Goal: Task Accomplishment & Management: Complete application form

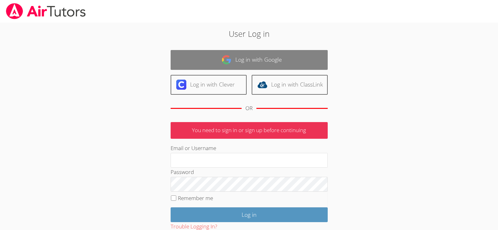
click at [251, 56] on link "Log in with Google" at bounding box center [249, 60] width 157 height 20
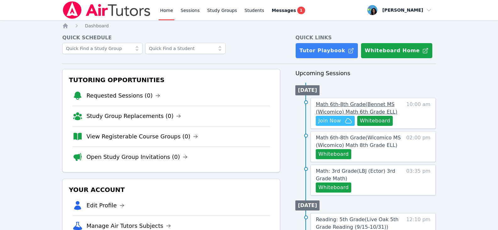
click at [347, 103] on span "Math 6th-8th Grade ( Bennet MS (Wicomico) Math 6th Grade ELL )" at bounding box center [357, 108] width 82 height 14
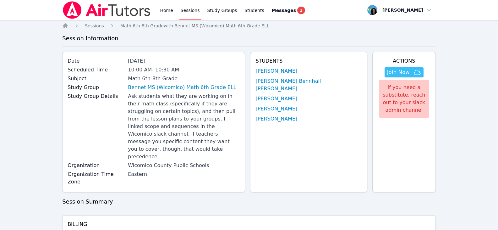
click at [297, 115] on link "Eike Martins Reis" at bounding box center [276, 119] width 42 height 8
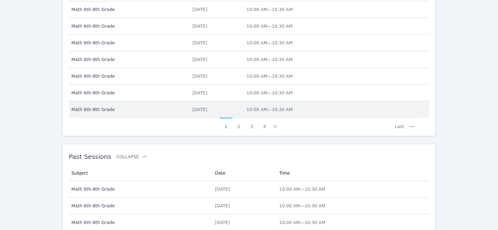
scroll to position [319, 0]
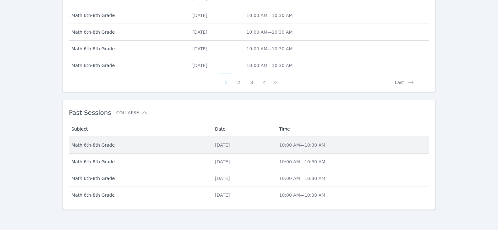
click at [240, 145] on div "Tue Sep 23" at bounding box center [243, 145] width 57 height 6
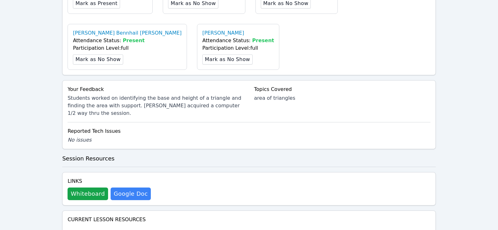
scroll to position [314, 0]
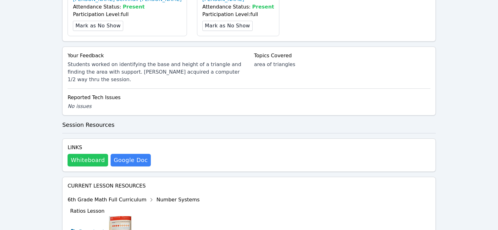
click at [91, 154] on button "Whiteboard" at bounding box center [88, 160] width 41 height 13
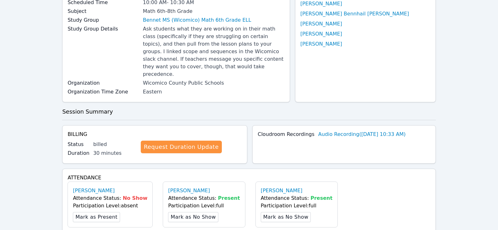
scroll to position [0, 0]
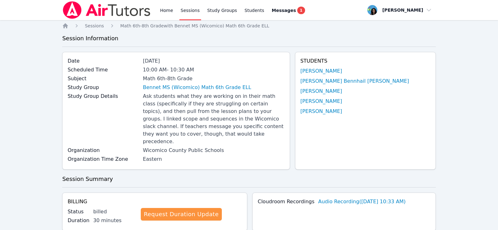
click at [192, 13] on link "Sessions" at bounding box center [190, 10] width 22 height 20
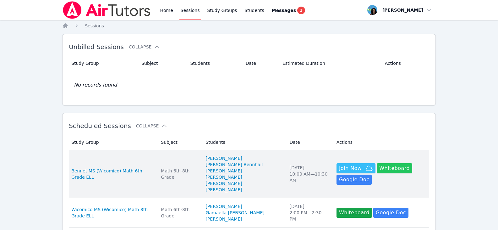
click at [386, 165] on button "Whiteboard" at bounding box center [394, 168] width 35 height 10
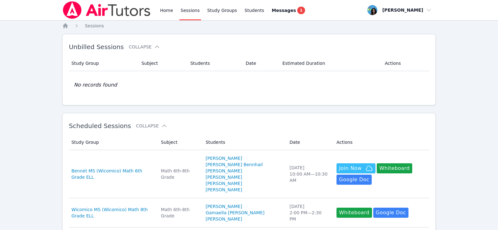
drag, startPoint x: 168, startPoint y: 8, endPoint x: 177, endPoint y: 15, distance: 11.6
click at [168, 8] on link "Home" at bounding box center [166, 10] width 15 height 20
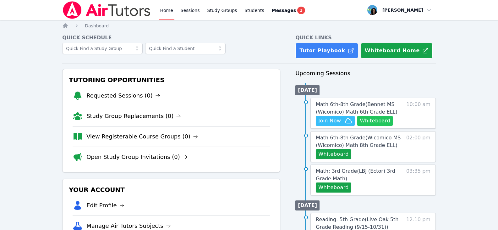
click at [384, 122] on button "Whiteboard" at bounding box center [374, 121] width 35 height 10
click at [343, 121] on span "Join Now" at bounding box center [335, 121] width 34 height 8
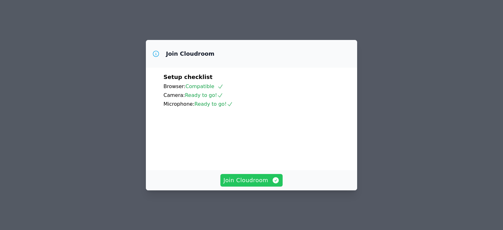
click at [268, 184] on span "Join Cloudroom" at bounding box center [251, 180] width 56 height 9
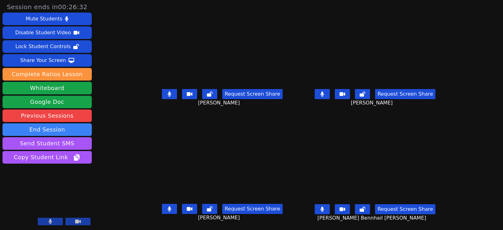
click at [330, 98] on button at bounding box center [321, 94] width 15 height 10
click at [166, 97] on button at bounding box center [169, 94] width 15 height 10
click at [162, 207] on button at bounding box center [169, 209] width 15 height 10
click at [330, 96] on button at bounding box center [321, 94] width 15 height 10
click at [330, 212] on button at bounding box center [321, 209] width 15 height 10
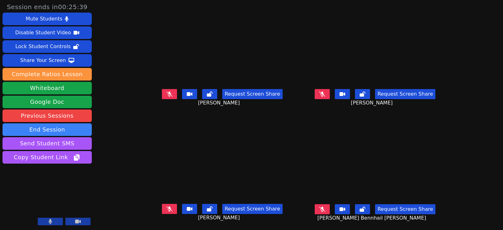
click at [325, 209] on icon at bounding box center [322, 208] width 6 height 5
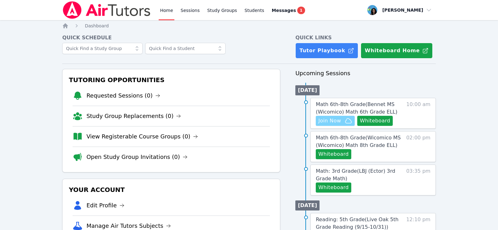
click at [347, 123] on icon "button" at bounding box center [349, 121] width 8 height 8
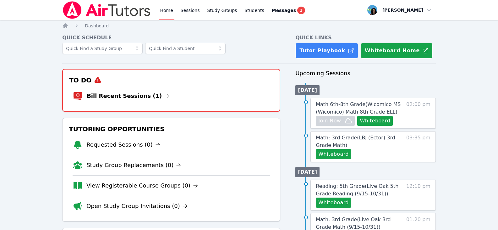
click at [254, 37] on h4 "Quick Schedule" at bounding box center [171, 38] width 218 height 8
click at [152, 95] on li "Bill Recent Sessions (1)" at bounding box center [171, 96] width 197 height 20
click at [164, 95] on icon at bounding box center [166, 95] width 5 height 5
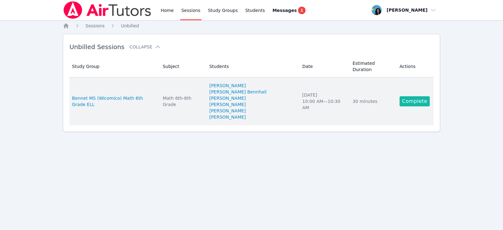
click at [414, 96] on link "Complete" at bounding box center [414, 101] width 30 height 10
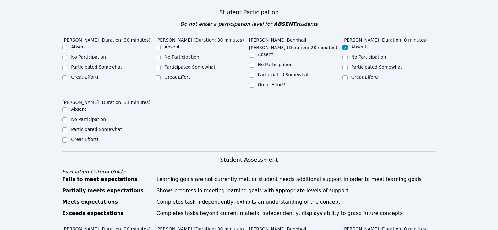
scroll to position [188, 0]
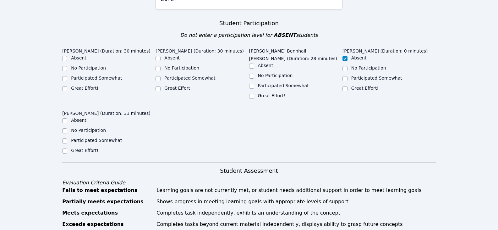
click at [96, 75] on label "Participated Somewhat" at bounding box center [96, 77] width 51 height 5
click at [67, 76] on input "Participated Somewhat" at bounding box center [64, 78] width 5 height 5
checkbox input "true"
click at [180, 85] on label "Great Effort!" at bounding box center [177, 87] width 27 height 5
click at [161, 86] on input "Great Effort!" at bounding box center [157, 88] width 5 height 5
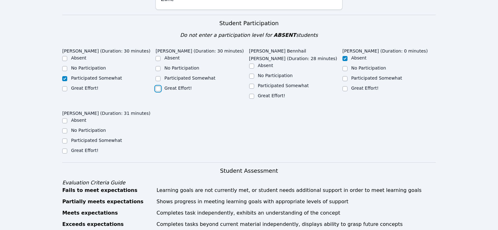
checkbox input "true"
click at [262, 93] on label "Great Effort!" at bounding box center [271, 95] width 27 height 5
click at [254, 94] on input "Great Effort!" at bounding box center [251, 96] width 5 height 5
checkbox input "true"
click at [80, 148] on label "Great Effort!" at bounding box center [84, 150] width 27 height 5
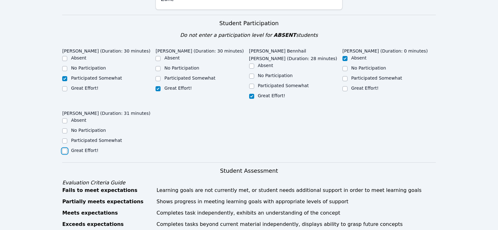
click at [67, 148] on input "Great Effort!" at bounding box center [64, 150] width 5 height 5
checkbox input "true"
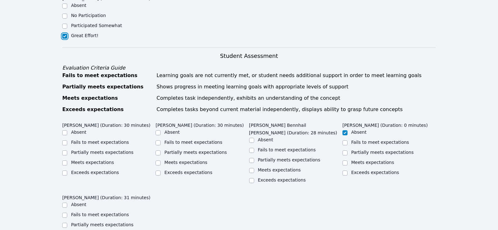
scroll to position [314, 0]
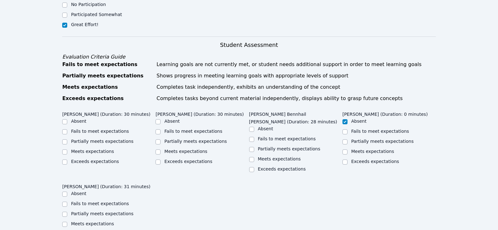
click at [92, 221] on label "Meets expectations" at bounding box center [92, 223] width 43 height 5
click at [67, 221] on input "Meets expectations" at bounding box center [64, 223] width 5 height 5
checkbox input "true"
click at [263, 156] on label "Meets expectations" at bounding box center [279, 158] width 43 height 5
click at [254, 157] on input "Meets expectations" at bounding box center [251, 159] width 5 height 5
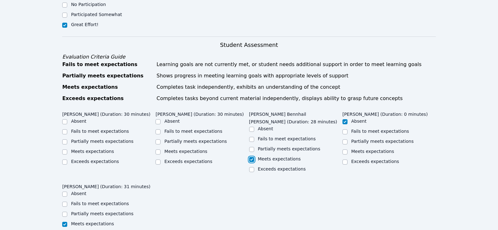
checkbox input "true"
click at [157, 139] on input "Partially meets expectations" at bounding box center [157, 141] width 5 height 5
checkbox input "true"
click at [121, 128] on label "Fails to meet expectations" at bounding box center [100, 130] width 58 height 5
click at [67, 129] on input "Fails to meet expectations" at bounding box center [64, 131] width 5 height 5
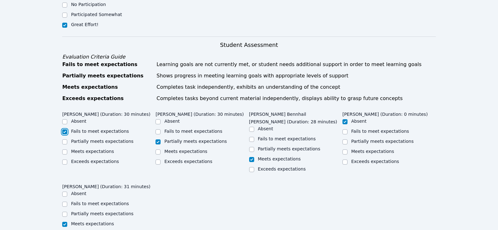
checkbox input "true"
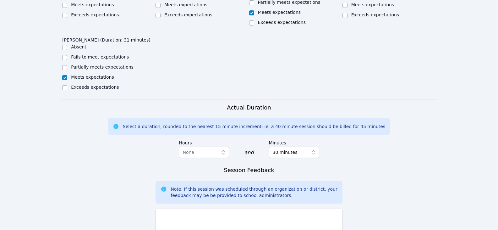
scroll to position [471, 0]
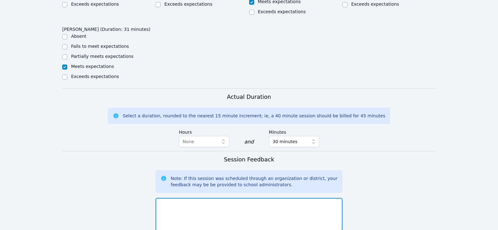
click at [197, 198] on textarea at bounding box center [248, 215] width 187 height 34
drag, startPoint x: 180, startPoint y: 171, endPoint x: 57, endPoint y: 166, distance: 123.6
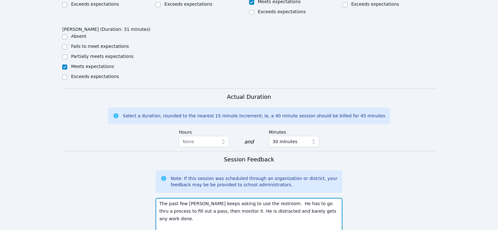
click at [161, 198] on textarea "The past few sessions, Emmanuel keeps asking to use the restroom. He has to go …" at bounding box center [248, 215] width 187 height 34
click at [159, 198] on textarea "The past few sessions, Emmanuel keeps asking to use the restroom. He has to go …" at bounding box center [248, 215] width 187 height 34
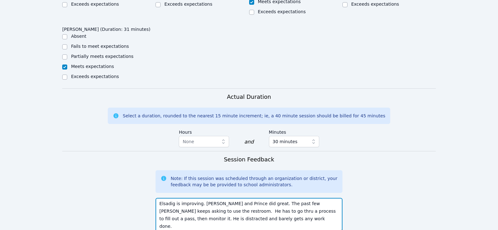
click at [160, 198] on textarea "Elsadig is improving. Vittoria and Prince did great. The past few sessions, Emm…" at bounding box center [248, 215] width 187 height 34
drag, startPoint x: 254, startPoint y: 189, endPoint x: 283, endPoint y: 189, distance: 28.3
click at [283, 198] on textarea "Students worked on finding the area of triangles independently Elsadig is impro…" at bounding box center [248, 215] width 187 height 34
click at [268, 199] on textarea "Students worked on finding the area of triangles. Elsadig is improving. Vittori…" at bounding box center [248, 215] width 187 height 34
click at [274, 198] on textarea "Students worked on finding the area of triangles. Elsadig is improving. Vittori…" at bounding box center [248, 215] width 187 height 34
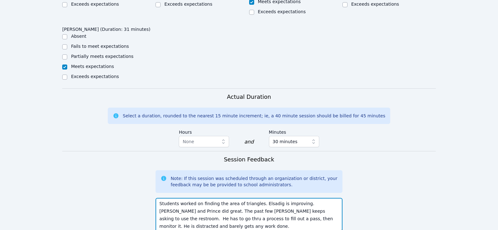
click at [251, 198] on textarea "Students worked on finding the area of triangles. Elsadig is improving. Vittori…" at bounding box center [248, 215] width 187 height 34
click at [253, 198] on textarea "Students worked on finding the area of triangles. Elsadig is improving. Vittori…" at bounding box center [248, 215] width 187 height 34
click at [308, 202] on textarea "Students worked on finding the area of triangles individually. Elsadig is impro…" at bounding box center [248, 215] width 187 height 34
click at [279, 212] on textarea "Students worked on finding the area of triangles individually. Elsadig is impro…" at bounding box center [248, 215] width 187 height 34
drag, startPoint x: 276, startPoint y: 205, endPoint x: 312, endPoint y: 205, distance: 35.5
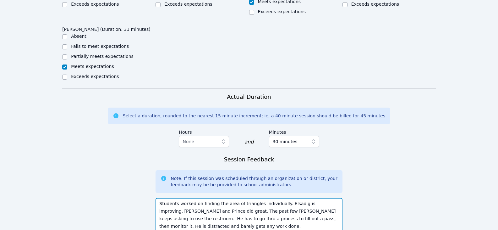
click at [312, 205] on textarea "Students worked on finding the area of triangles individually. Elsadig is impro…" at bounding box center [248, 215] width 187 height 34
click at [312, 211] on textarea "Students worked on finding the area of triangles individually. Elsadig is impro…" at bounding box center [248, 215] width 187 height 34
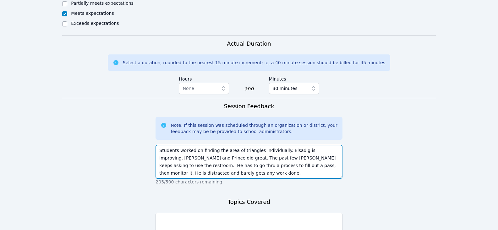
scroll to position [534, 0]
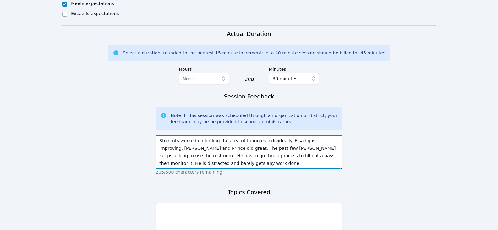
type textarea "Students worked on finding the area of triangles individually. Elsadig is impro…"
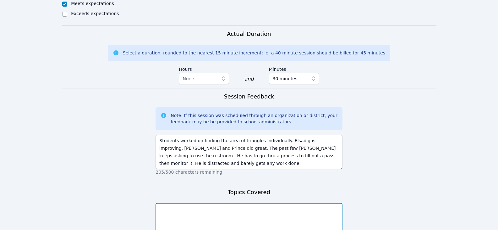
click at [291, 203] on textarea at bounding box center [248, 220] width 187 height 34
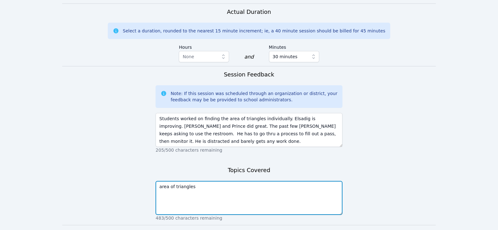
scroll to position [584, 0]
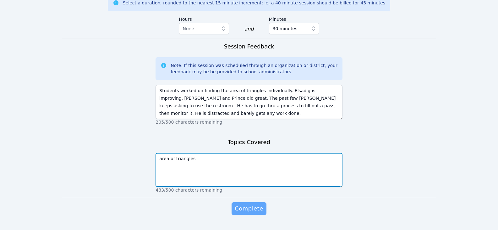
type textarea "area of triangles"
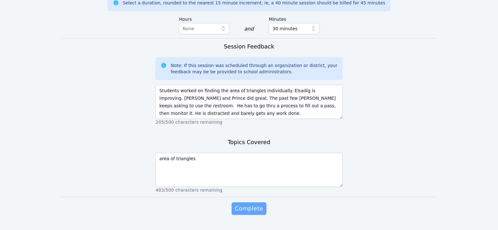
click at [254, 204] on span "Complete" at bounding box center [249, 208] width 28 height 9
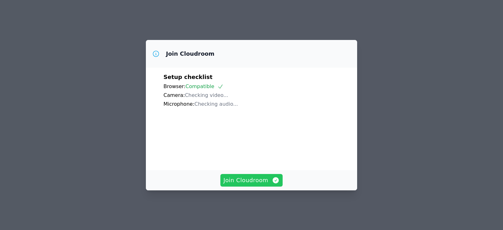
click at [234, 184] on span "Join Cloudroom" at bounding box center [251, 180] width 56 height 9
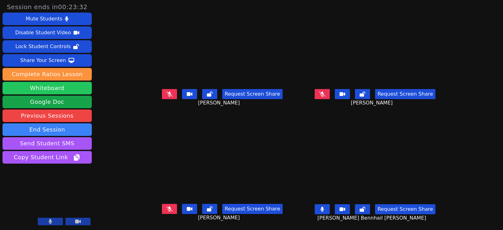
click at [66, 90] on button "Whiteboard" at bounding box center [47, 88] width 89 height 13
click at [325, 93] on icon at bounding box center [322, 93] width 6 height 5
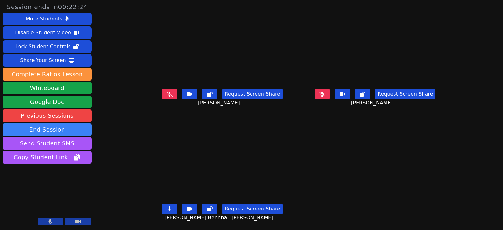
scroll to position [5, 0]
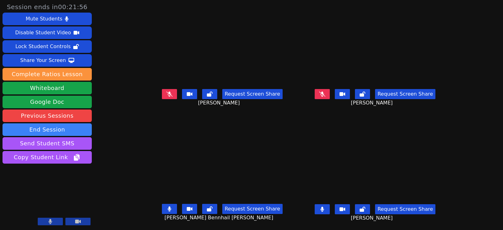
click at [324, 206] on icon at bounding box center [322, 208] width 4 height 5
click at [325, 91] on icon at bounding box center [322, 93] width 6 height 5
click at [162, 204] on button at bounding box center [169, 209] width 15 height 10
click at [324, 91] on icon at bounding box center [321, 93] width 3 height 5
click at [166, 91] on icon at bounding box center [169, 93] width 6 height 5
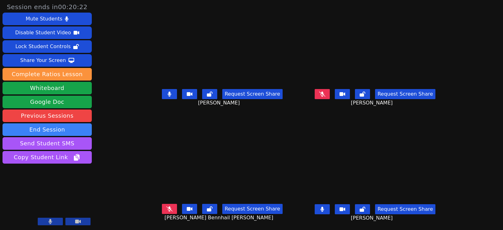
click at [162, 92] on button at bounding box center [169, 94] width 15 height 10
click at [153, 91] on div "Request Screen Share [PERSON_NAME]" at bounding box center [222, 98] width 148 height 25
click at [162, 91] on button at bounding box center [169, 94] width 15 height 10
click at [167, 91] on icon at bounding box center [169, 93] width 4 height 5
click at [330, 205] on button at bounding box center [321, 209] width 15 height 10
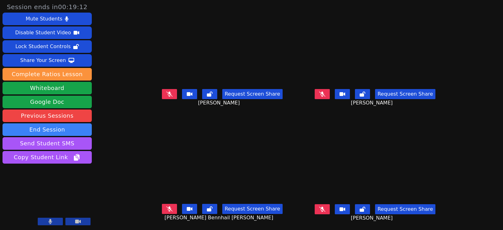
click at [330, 89] on button at bounding box center [321, 94] width 15 height 10
click at [330, 92] on button at bounding box center [321, 94] width 15 height 10
click at [167, 92] on button at bounding box center [169, 94] width 15 height 10
drag, startPoint x: 158, startPoint y: 205, endPoint x: 41, endPoint y: 193, distance: 117.5
click at [162, 205] on button at bounding box center [169, 209] width 15 height 10
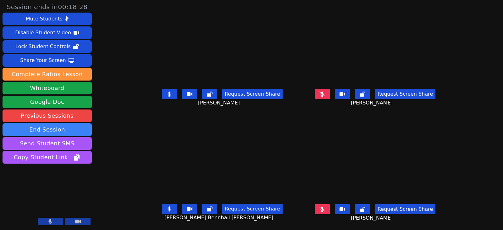
click at [162, 90] on button at bounding box center [169, 94] width 15 height 10
click at [325, 206] on icon at bounding box center [322, 208] width 6 height 5
click at [162, 205] on button at bounding box center [169, 209] width 15 height 10
click at [324, 206] on icon at bounding box center [322, 208] width 4 height 5
click at [325, 206] on icon at bounding box center [322, 208] width 6 height 5
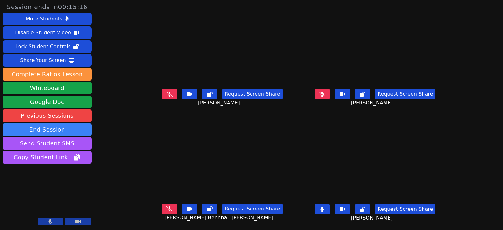
click at [324, 206] on icon at bounding box center [321, 208] width 3 height 5
click at [166, 91] on icon at bounding box center [169, 93] width 6 height 5
click at [166, 206] on icon at bounding box center [169, 208] width 6 height 5
click at [162, 207] on button at bounding box center [169, 209] width 15 height 10
click at [325, 91] on icon at bounding box center [322, 93] width 6 height 5
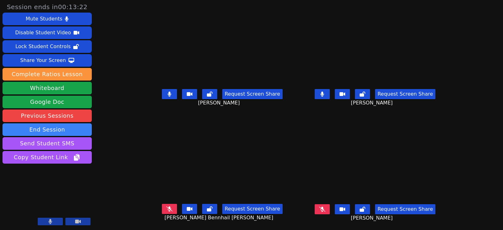
click at [162, 90] on button at bounding box center [169, 94] width 15 height 10
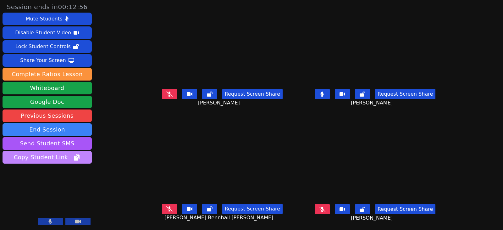
scroll to position [0, 0]
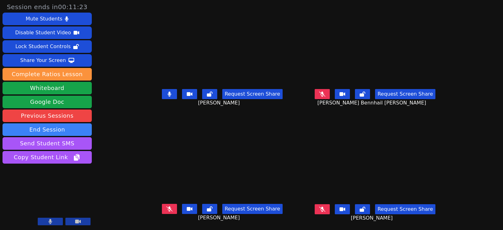
click at [167, 96] on icon at bounding box center [168, 93] width 3 height 5
click at [166, 209] on icon at bounding box center [169, 208] width 6 height 5
click at [165, 209] on button at bounding box center [169, 209] width 15 height 10
drag, startPoint x: 333, startPoint y: 96, endPoint x: 314, endPoint y: 102, distance: 20.2
click at [325, 96] on icon at bounding box center [322, 93] width 6 height 5
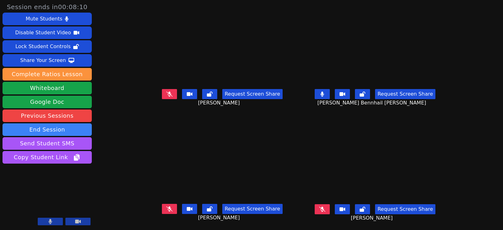
click at [324, 96] on icon at bounding box center [322, 93] width 4 height 5
click at [325, 209] on icon at bounding box center [322, 208] width 6 height 5
click at [167, 211] on button at bounding box center [169, 209] width 15 height 10
click at [448, 104] on div "Request Screen Share [PERSON_NAME] Bennhail [PERSON_NAME]" at bounding box center [375, 98] width 148 height 25
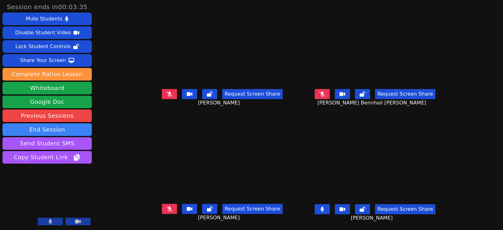
click at [324, 210] on icon at bounding box center [322, 208] width 4 height 5
click at [166, 208] on icon at bounding box center [169, 208] width 6 height 5
click at [167, 92] on icon at bounding box center [169, 93] width 4 height 5
click at [330, 96] on button at bounding box center [321, 94] width 15 height 10
drag, startPoint x: 162, startPoint y: 209, endPoint x: 183, endPoint y: 173, distance: 41.5
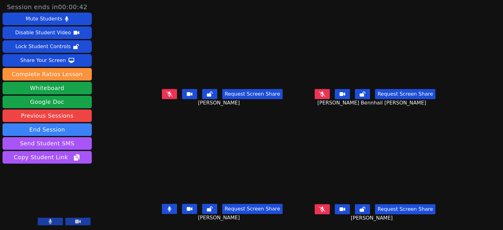
click at [167, 209] on icon at bounding box center [168, 208] width 3 height 5
click at [162, 88] on div "Request Screen Share [PERSON_NAME]" at bounding box center [222, 98] width 148 height 25
click at [166, 92] on icon at bounding box center [169, 93] width 6 height 5
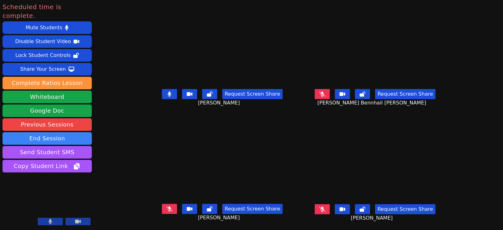
click at [293, 208] on div "Request Screen Share [PERSON_NAME]" at bounding box center [222, 213] width 148 height 25
click at [325, 92] on icon at bounding box center [322, 93] width 6 height 5
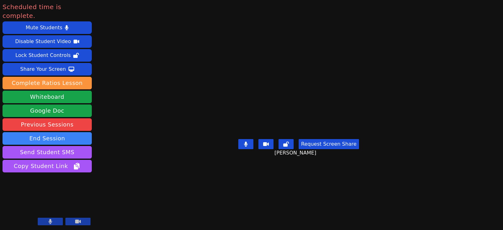
click at [238, 161] on div "Request Screen Share [PERSON_NAME]" at bounding box center [298, 148] width 121 height 25
